Goal: Task Accomplishment & Management: Manage account settings

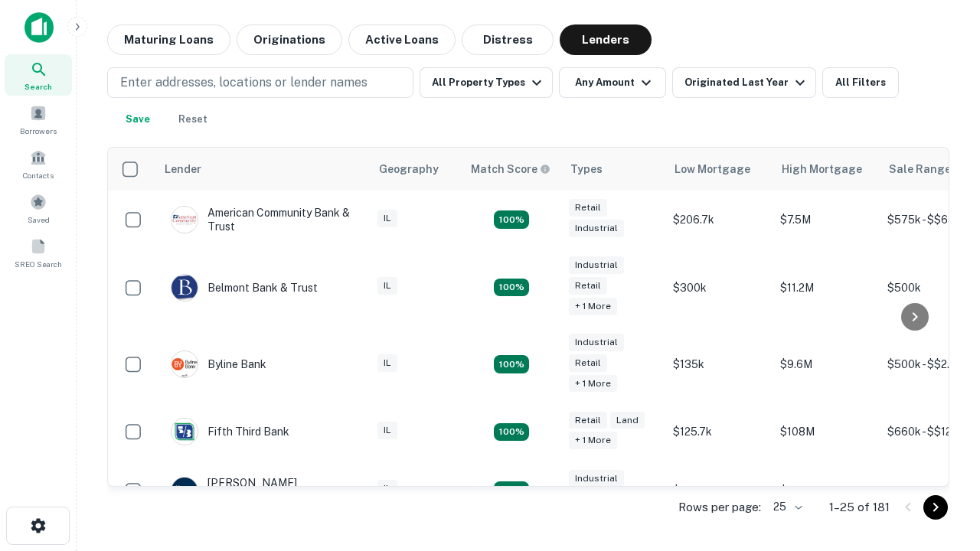
click at [936, 507] on icon "Go to next page" at bounding box center [936, 508] width 18 height 18
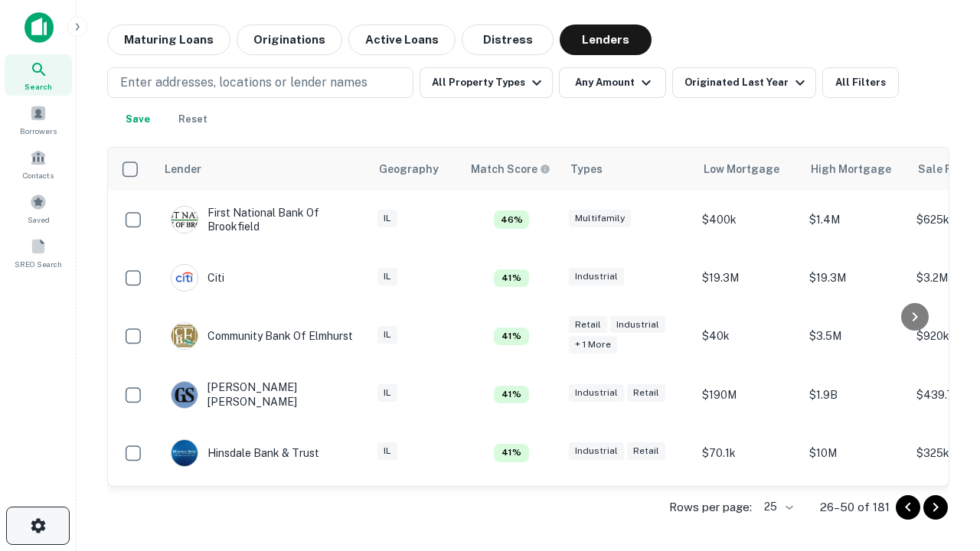
click at [38, 526] on icon "button" at bounding box center [38, 526] width 18 height 18
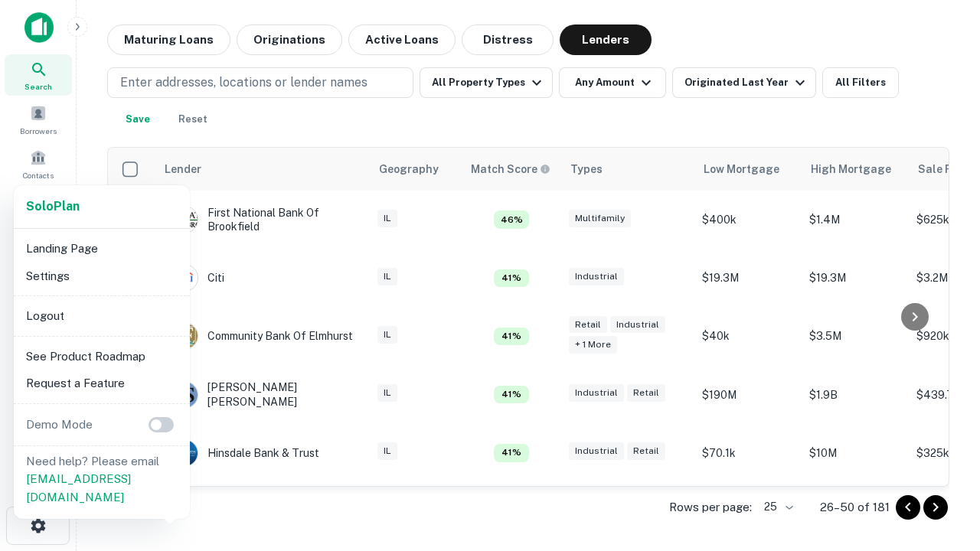
click at [101, 316] on li "Logout" at bounding box center [102, 317] width 164 height 28
